Goal: Information Seeking & Learning: Learn about a topic

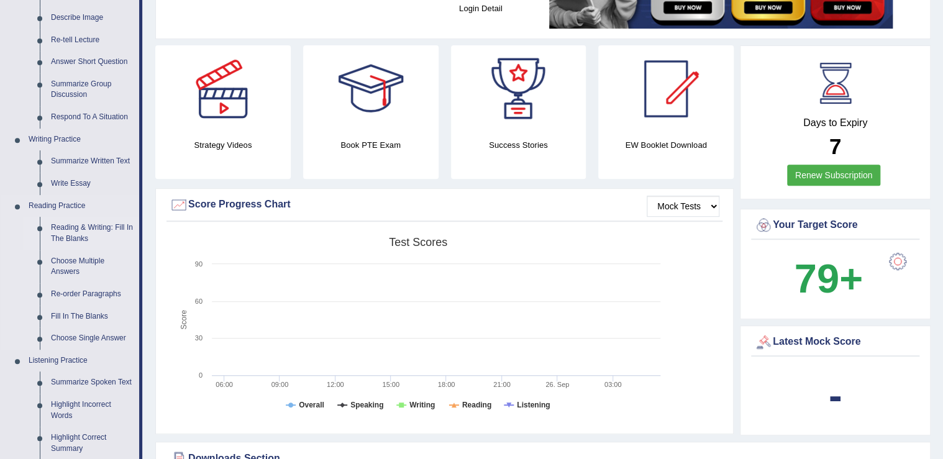
scroll to position [199, 0]
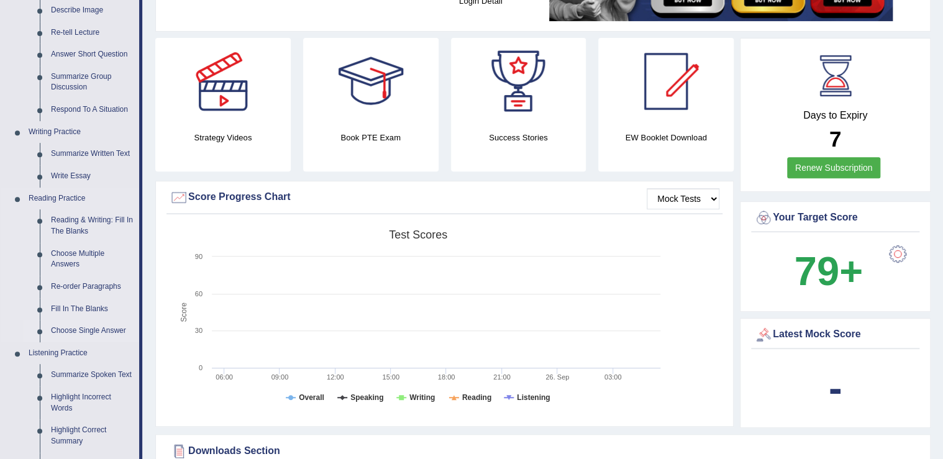
click at [80, 333] on link "Choose Single Answer" at bounding box center [92, 331] width 94 height 22
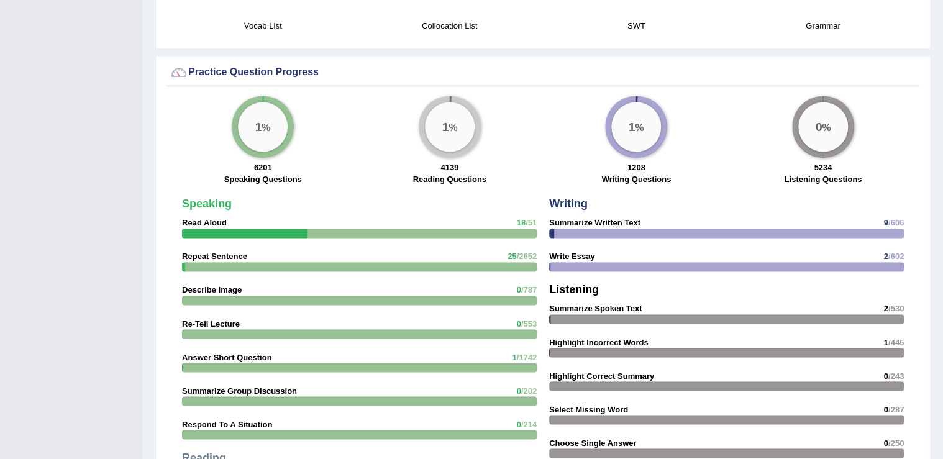
scroll to position [827, 0]
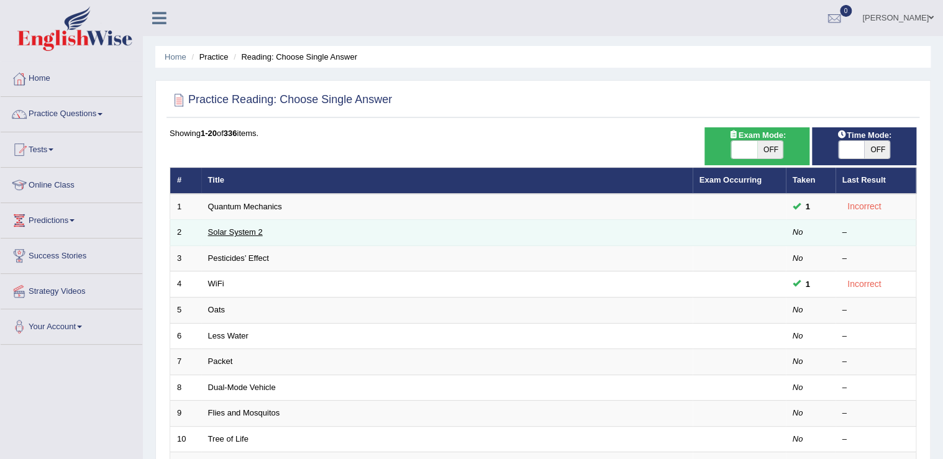
click at [241, 227] on link "Solar System 2" at bounding box center [235, 231] width 55 height 9
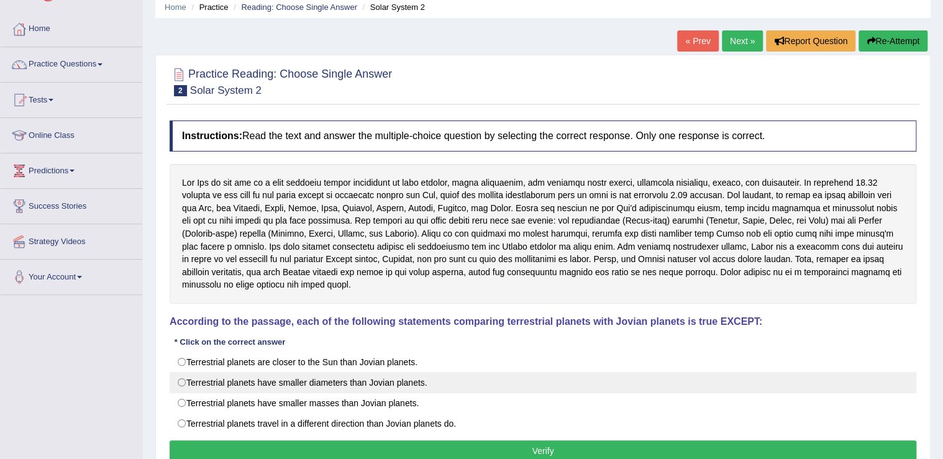
click at [183, 372] on label "Terrestrial planets have smaller diameters than Jovian planets." at bounding box center [543, 382] width 747 height 21
radio input "true"
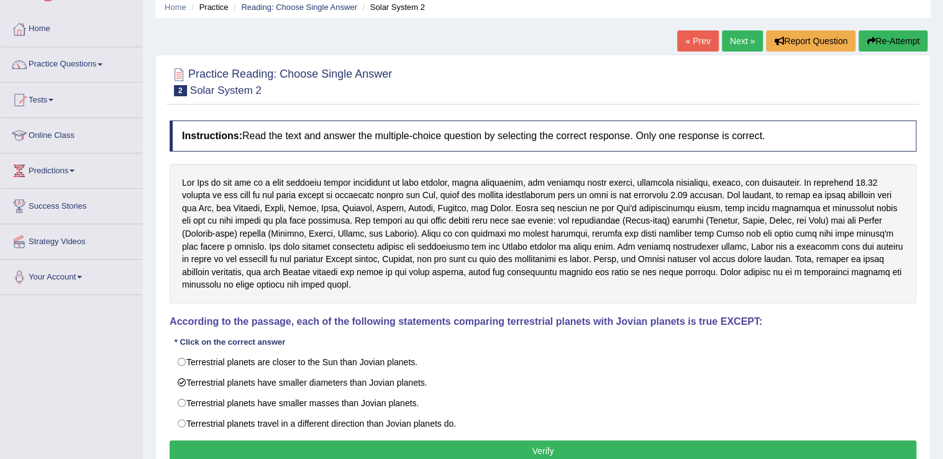
click at [558, 440] on button "Verify" at bounding box center [543, 450] width 747 height 21
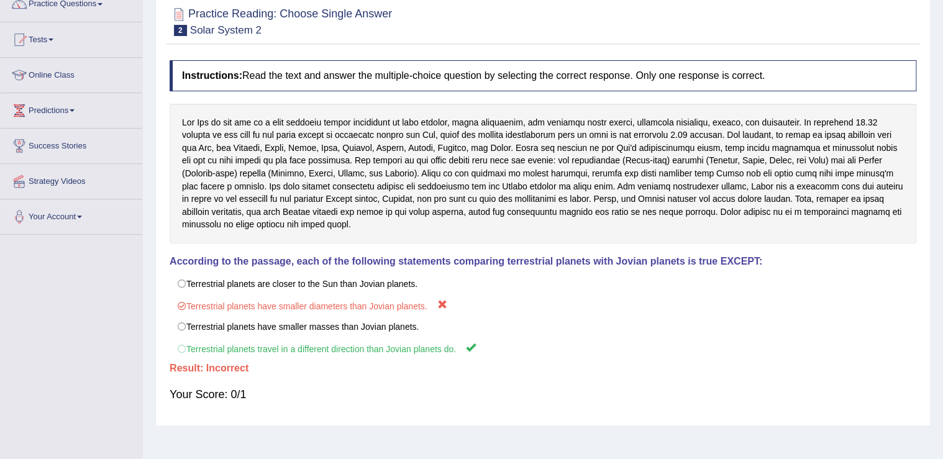
scroll to position [193, 0]
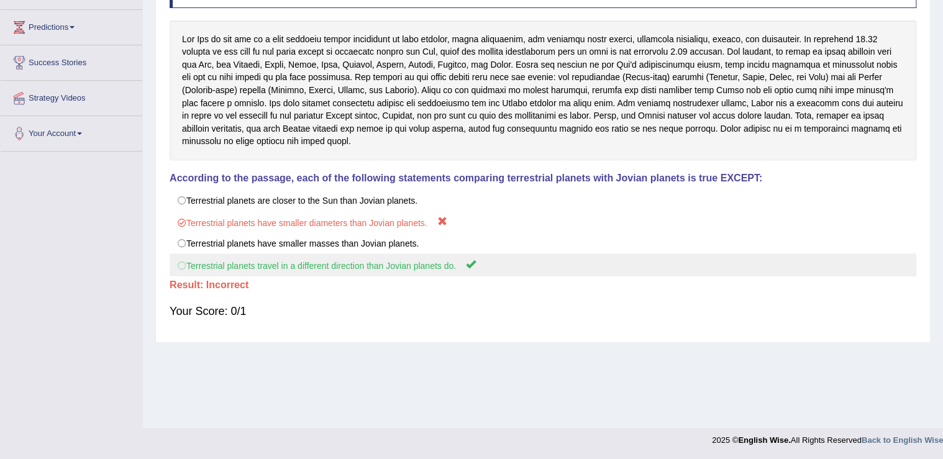
click at [430, 253] on label "Terrestrial planets travel in a different direction than Jovian planets do." at bounding box center [543, 264] width 747 height 23
drag, startPoint x: 465, startPoint y: 251, endPoint x: 333, endPoint y: 262, distance: 132.2
click at [337, 262] on label "Terrestrial planets travel in a different direction than Jovian planets do." at bounding box center [543, 264] width 747 height 23
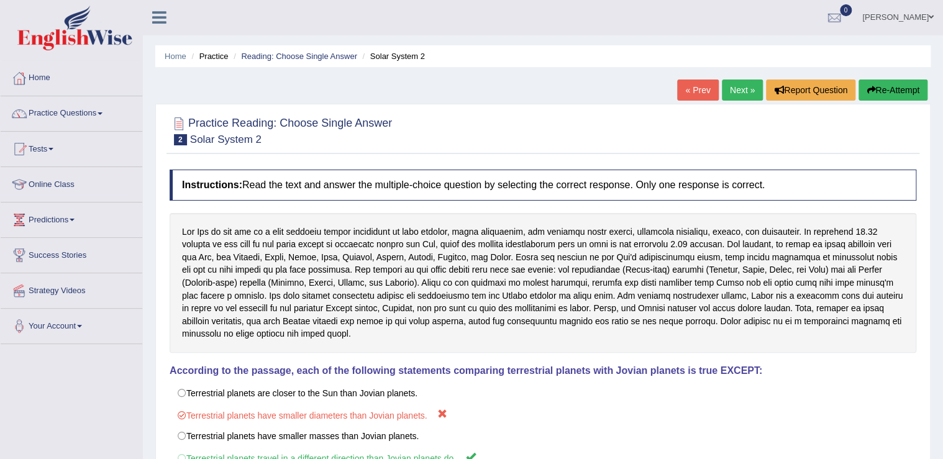
scroll to position [0, 0]
click at [891, 93] on button "Re-Attempt" at bounding box center [892, 90] width 69 height 21
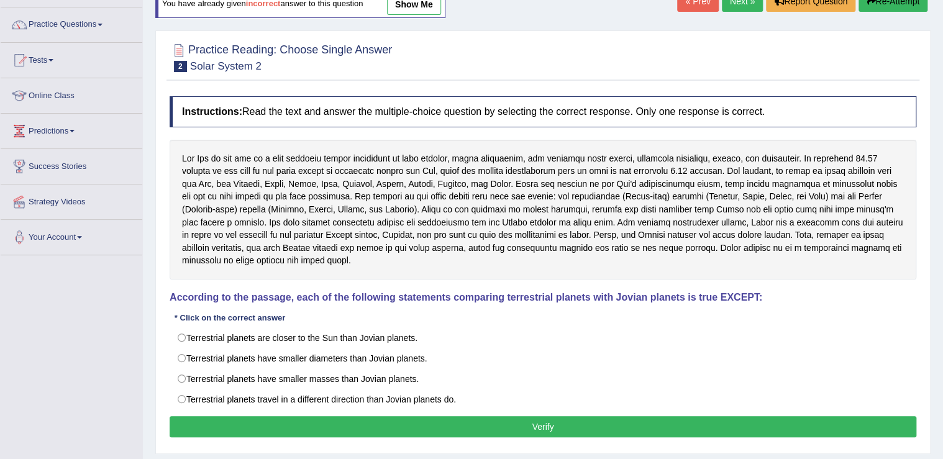
scroll to position [193, 0]
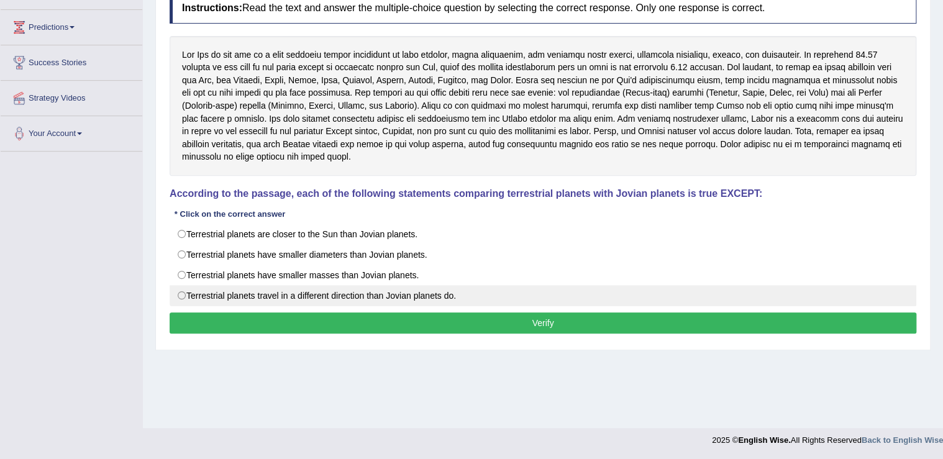
click at [189, 285] on label "Terrestrial planets travel in a different direction than Jovian planets do." at bounding box center [543, 295] width 747 height 21
radio input "true"
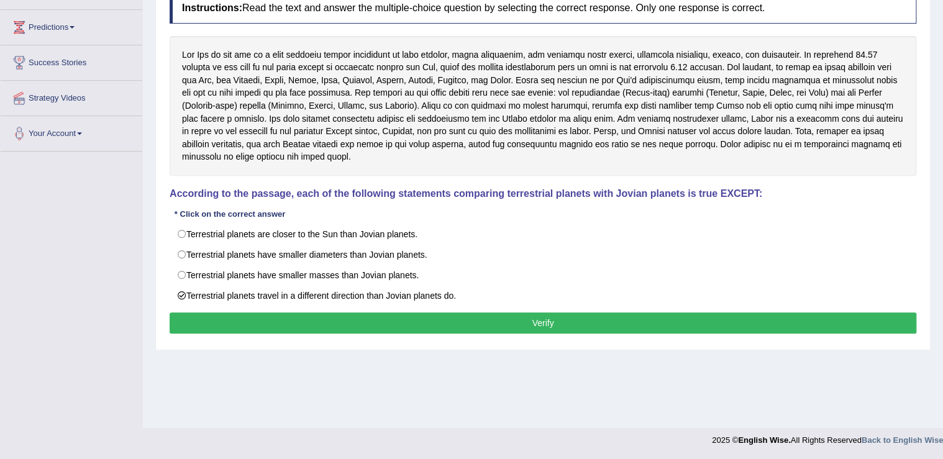
click at [525, 312] on button "Verify" at bounding box center [543, 322] width 747 height 21
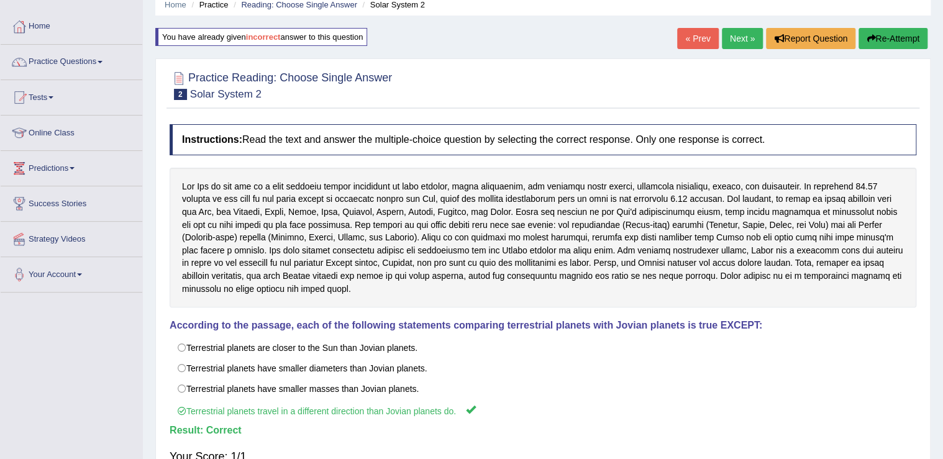
scroll to position [44, 0]
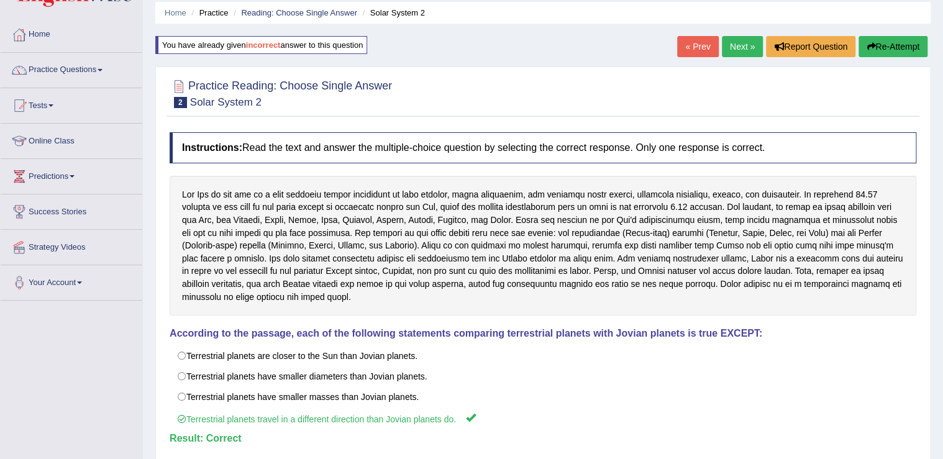
click at [744, 48] on link "Next »" at bounding box center [742, 46] width 41 height 21
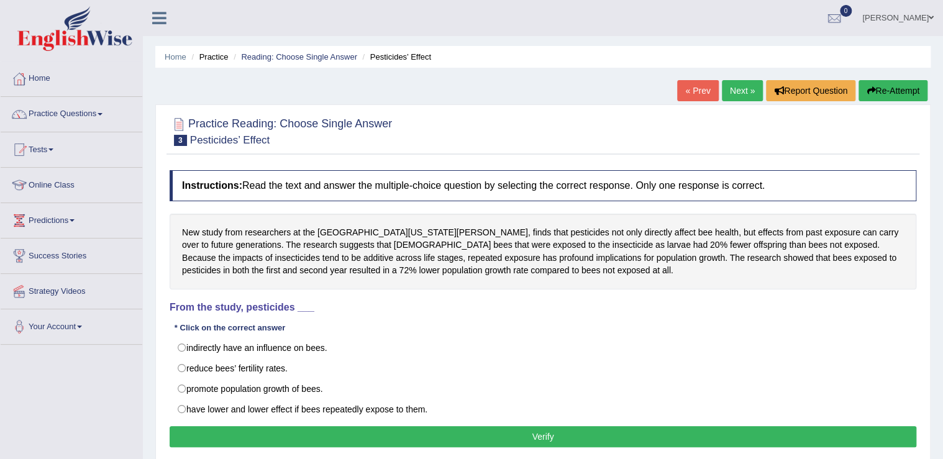
drag, startPoint x: 417, startPoint y: 258, endPoint x: 452, endPoint y: 262, distance: 34.9
click at [452, 262] on div "New study from researchers at the University of California, Davis, finds that p…" at bounding box center [543, 252] width 747 height 76
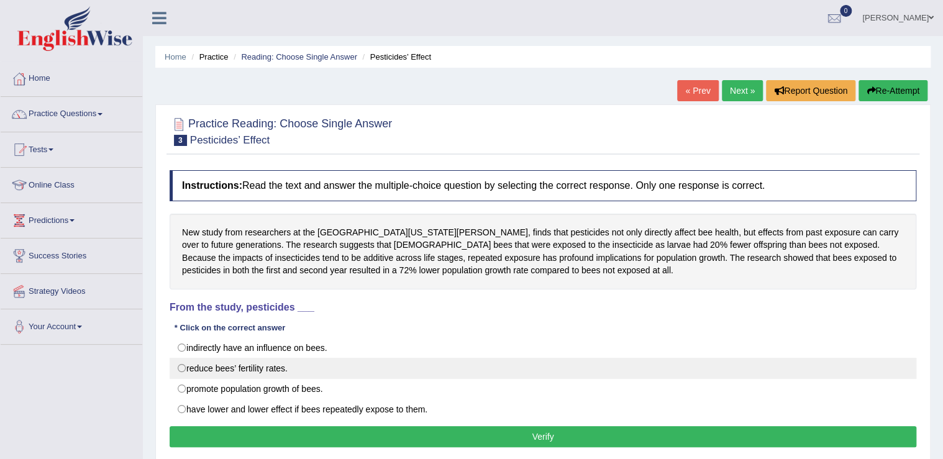
click at [188, 367] on label "reduce bees’ fertility rates." at bounding box center [543, 368] width 747 height 21
radio input "true"
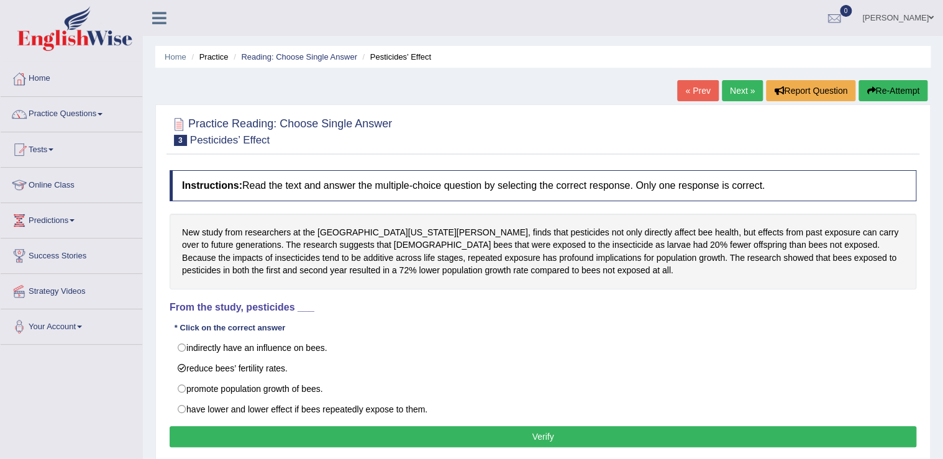
click at [478, 427] on button "Verify" at bounding box center [543, 436] width 747 height 21
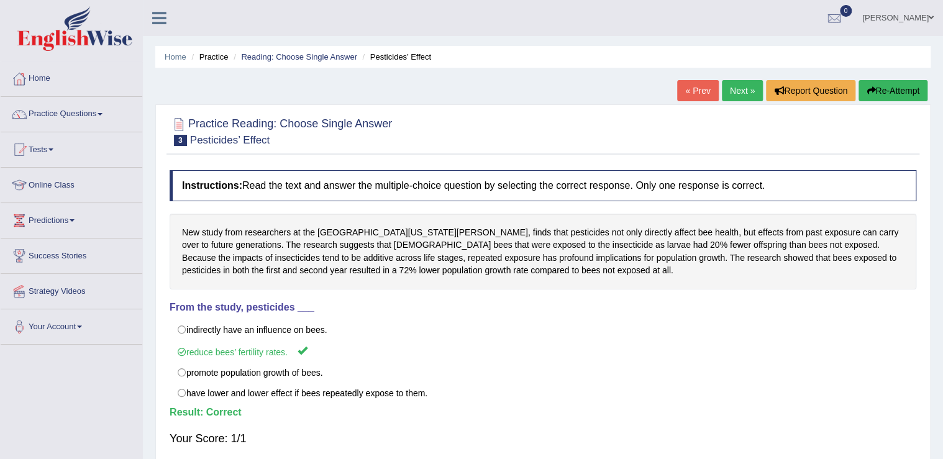
click at [735, 96] on link "Next »" at bounding box center [742, 90] width 41 height 21
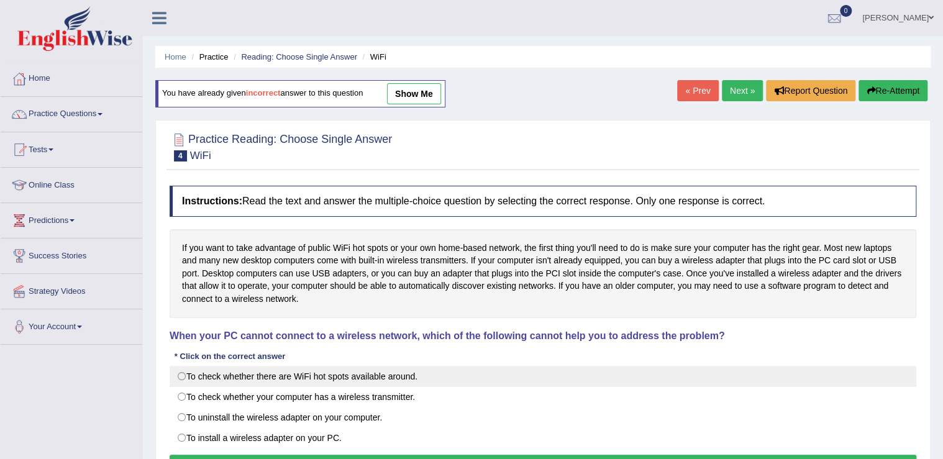
scroll to position [50, 0]
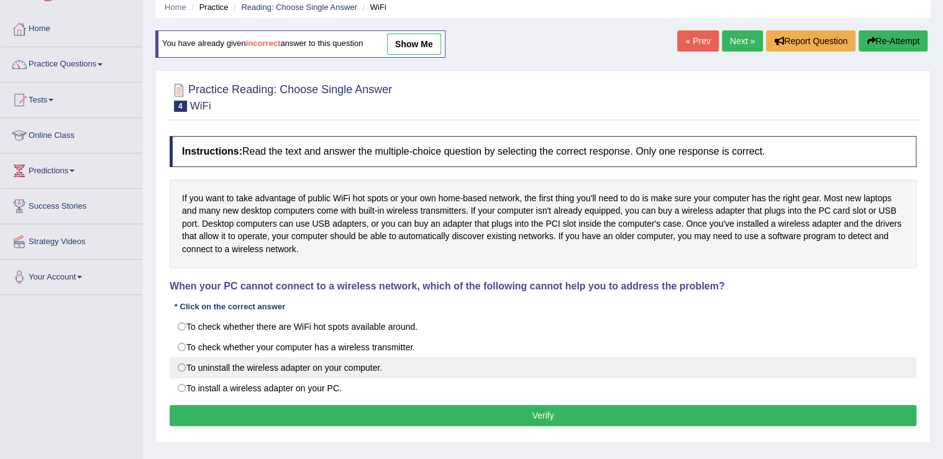
click at [177, 363] on label "To uninstall the wireless adapter on your computer." at bounding box center [543, 367] width 747 height 21
radio input "true"
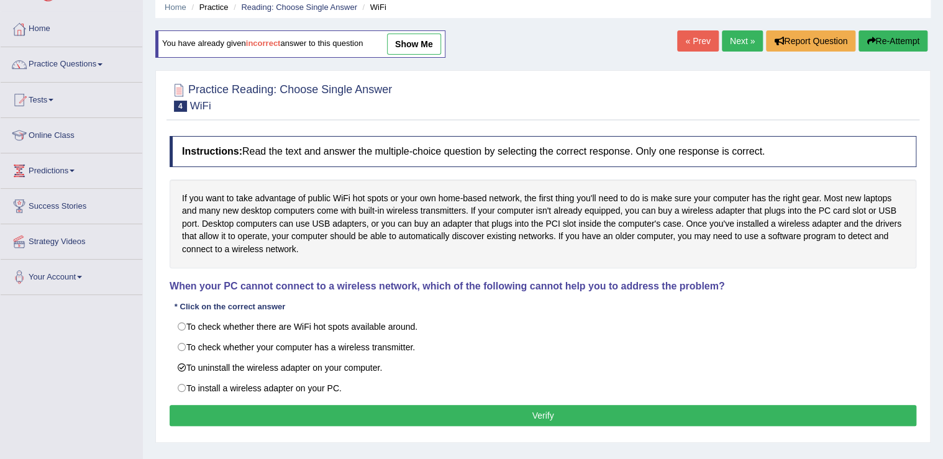
click at [417, 411] on button "Verify" at bounding box center [543, 415] width 747 height 21
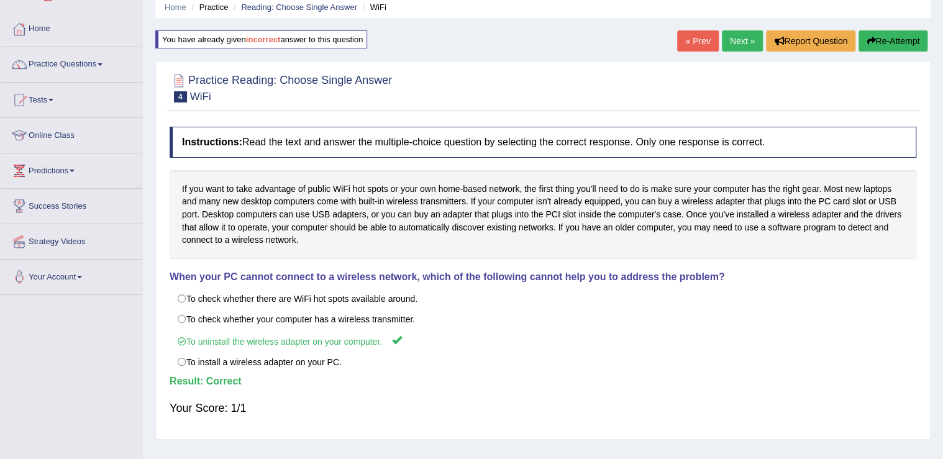
click at [742, 40] on link "Next »" at bounding box center [742, 40] width 41 height 21
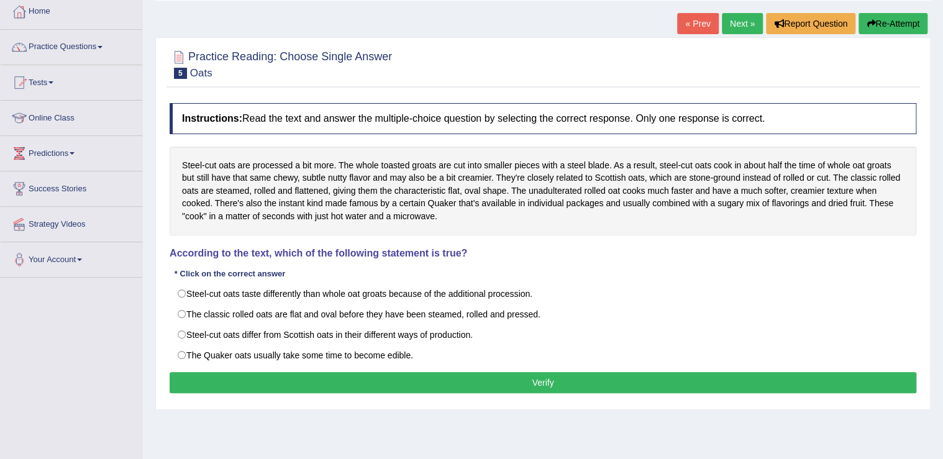
scroll to position [50, 0]
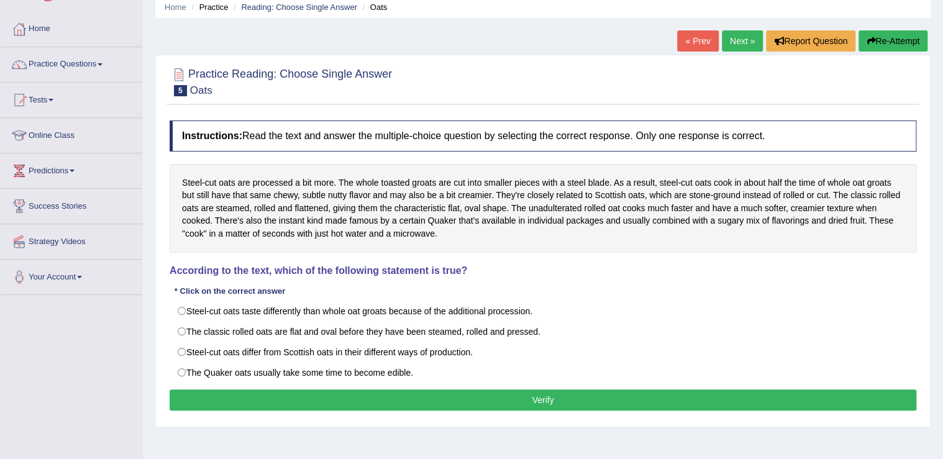
click at [867, 237] on div "Steel-cut oats are processed a bit more. The whole toasted groats are cut into …" at bounding box center [543, 208] width 747 height 89
